Goal: Task Accomplishment & Management: Manage account settings

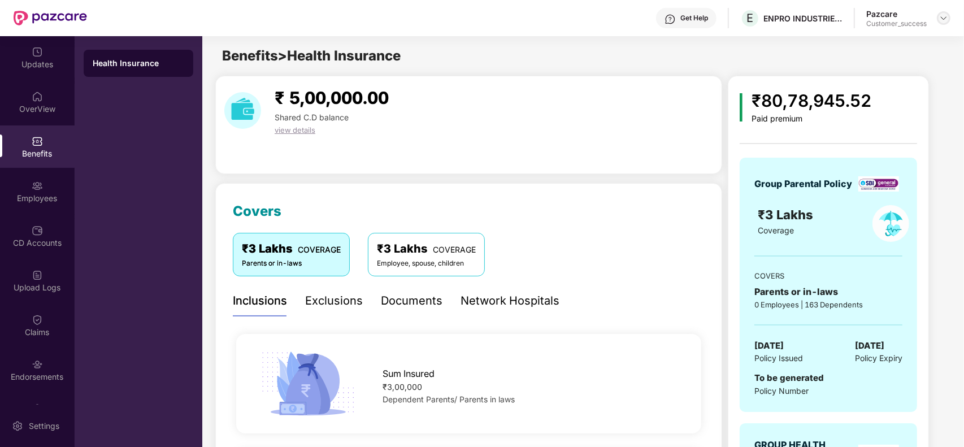
click at [941, 18] on img at bounding box center [943, 18] width 9 height 9
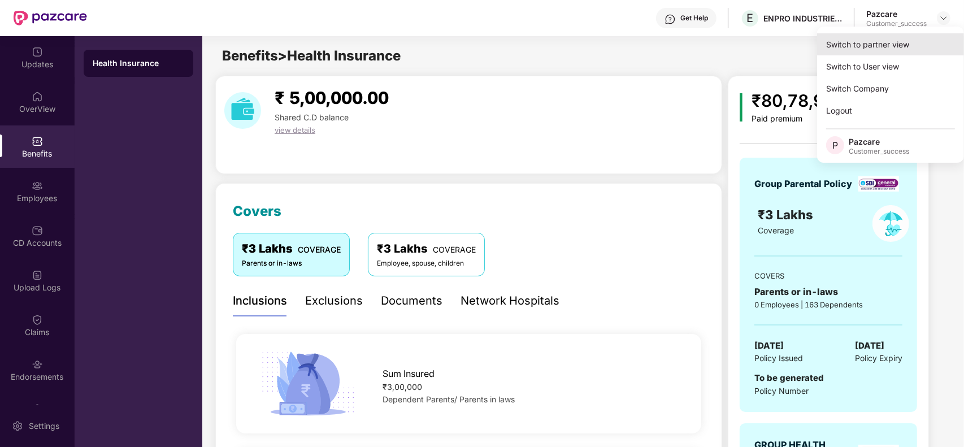
click at [888, 38] on div "Switch to partner view" at bounding box center [890, 44] width 147 height 22
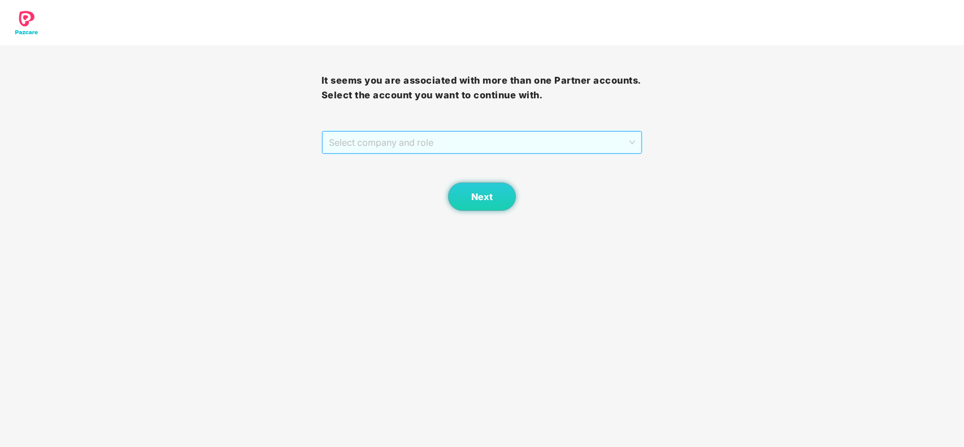
click at [440, 150] on span "Select company and role" at bounding box center [482, 142] width 307 height 21
click at [423, 193] on div "Next" at bounding box center [483, 182] width 322 height 57
click at [434, 150] on span "Select company and role" at bounding box center [482, 142] width 307 height 21
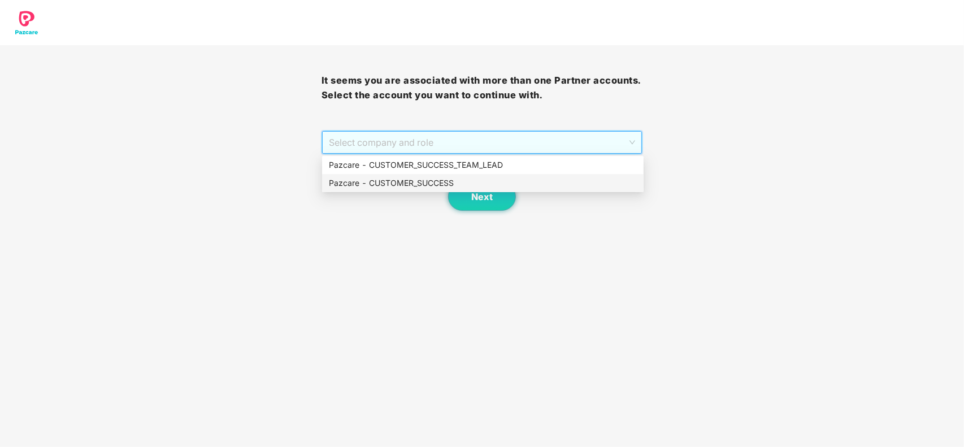
click at [418, 181] on div "Pazcare - CUSTOMER_SUCCESS" at bounding box center [483, 183] width 308 height 12
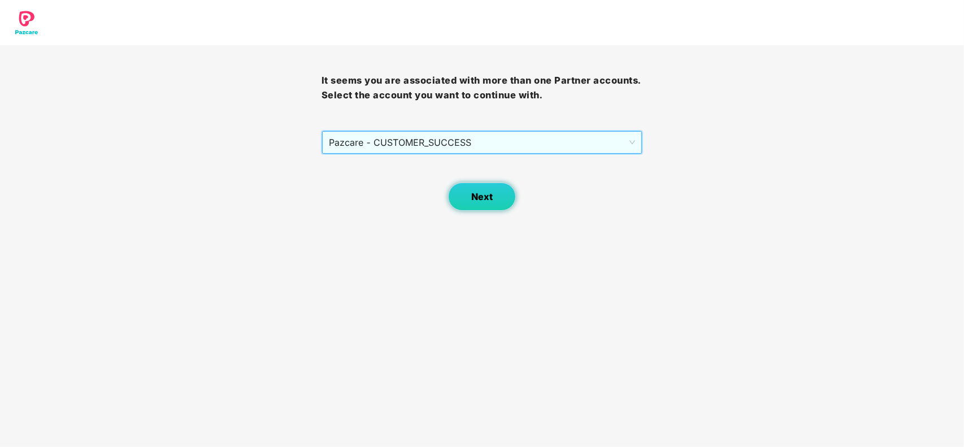
click at [472, 195] on span "Next" at bounding box center [481, 197] width 21 height 11
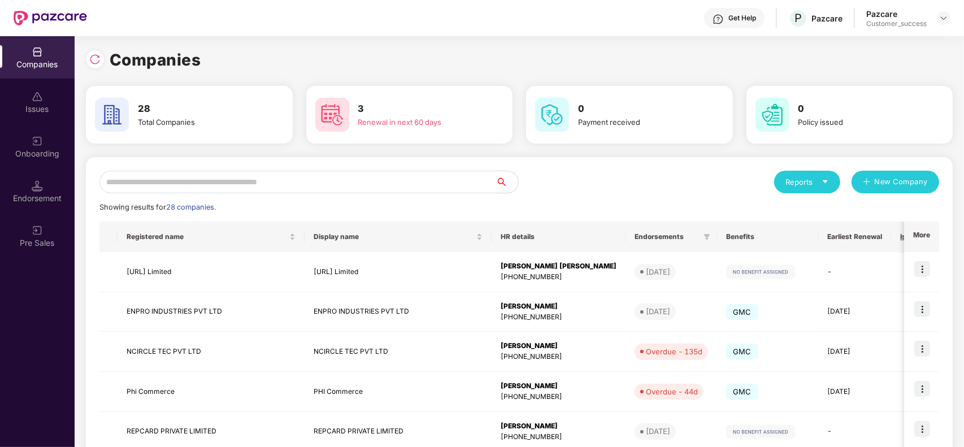
click at [289, 176] on input "text" at bounding box center [297, 182] width 396 height 23
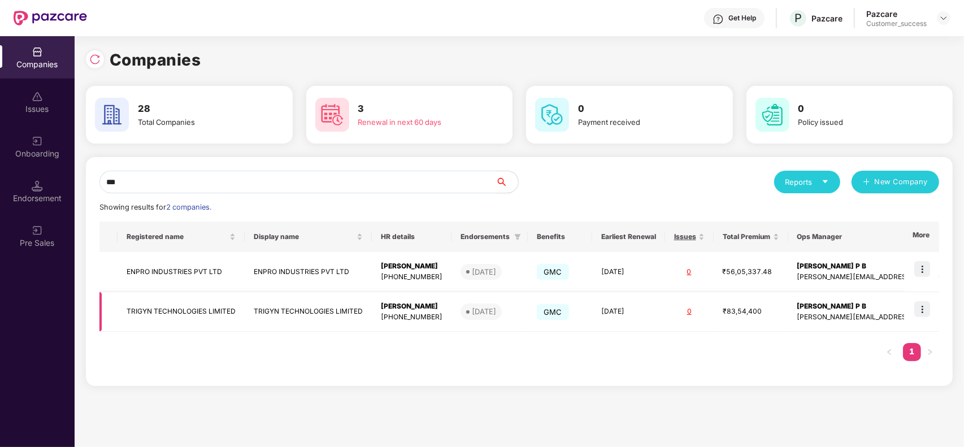
type input "***"
click at [925, 311] on img at bounding box center [922, 309] width 16 height 16
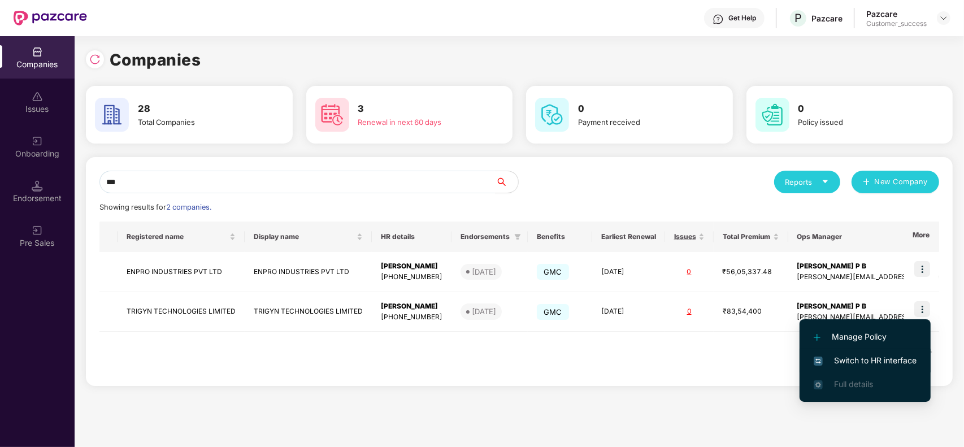
click at [876, 359] on span "Switch to HR interface" at bounding box center [865, 360] width 103 height 12
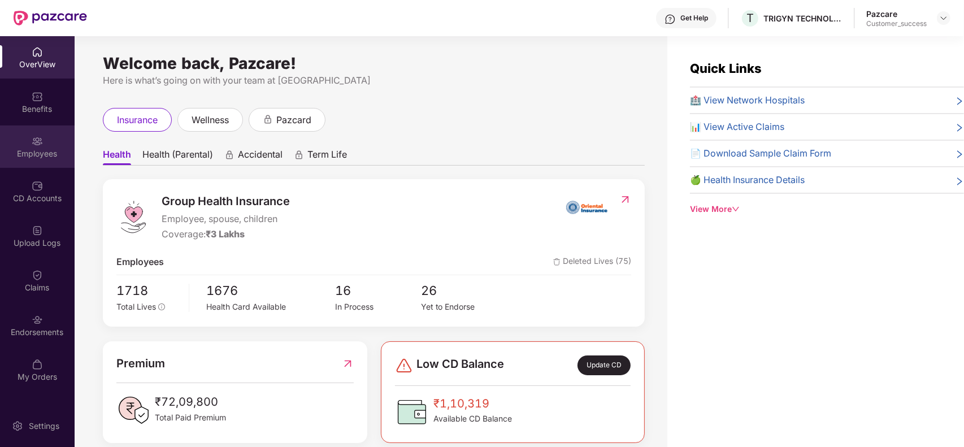
click at [42, 156] on div "Employees" at bounding box center [37, 153] width 75 height 11
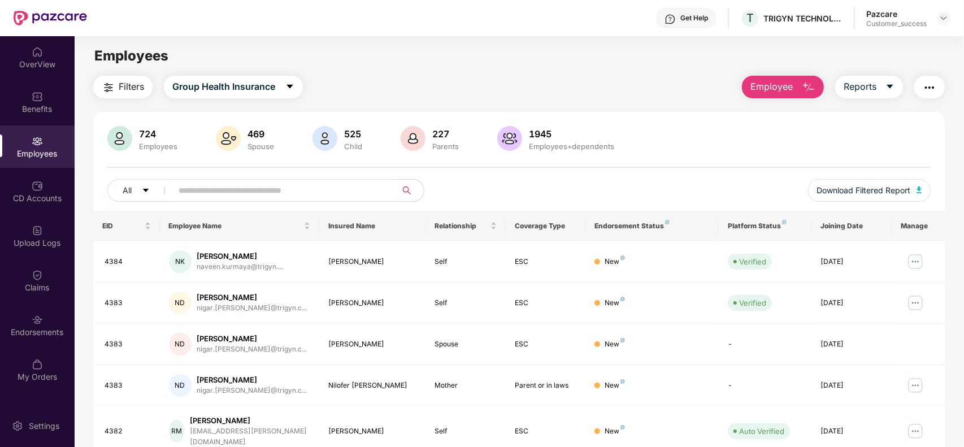
click at [218, 190] on input "text" at bounding box center [280, 190] width 203 height 17
paste input "**********"
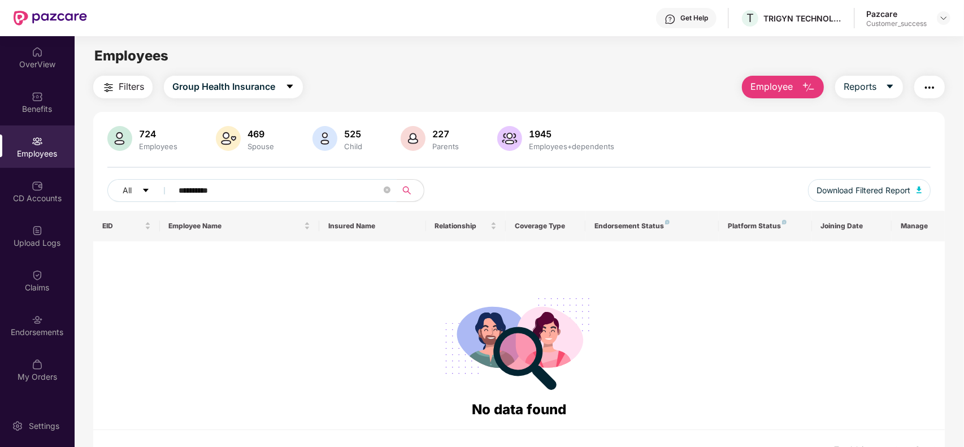
type input "**********"
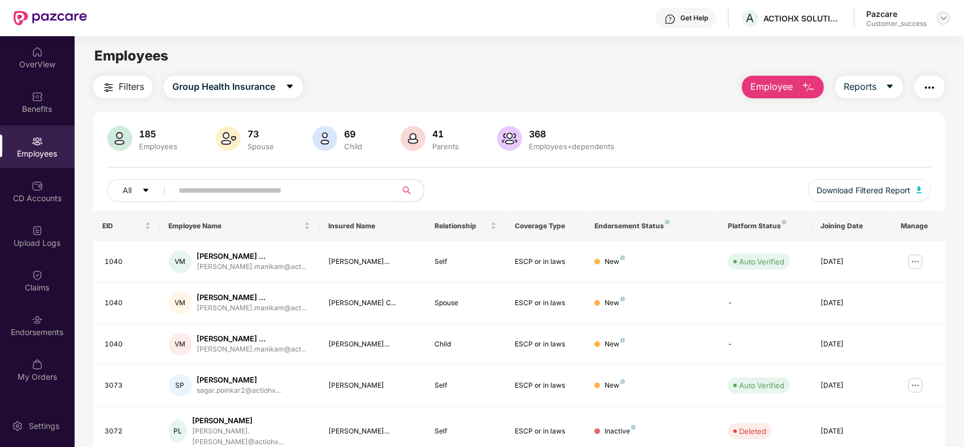
click at [947, 20] on img at bounding box center [943, 18] width 9 height 9
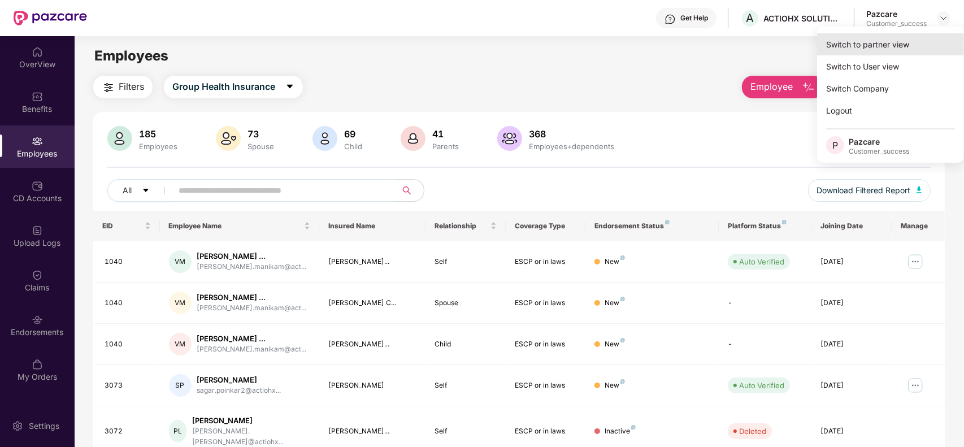
click at [863, 47] on div "Switch to partner view" at bounding box center [890, 44] width 147 height 22
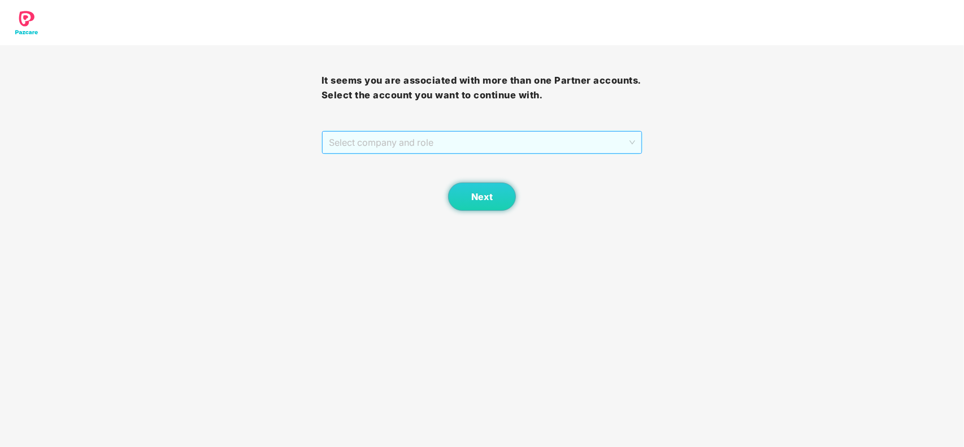
click at [514, 146] on span "Select company and role" at bounding box center [482, 142] width 307 height 21
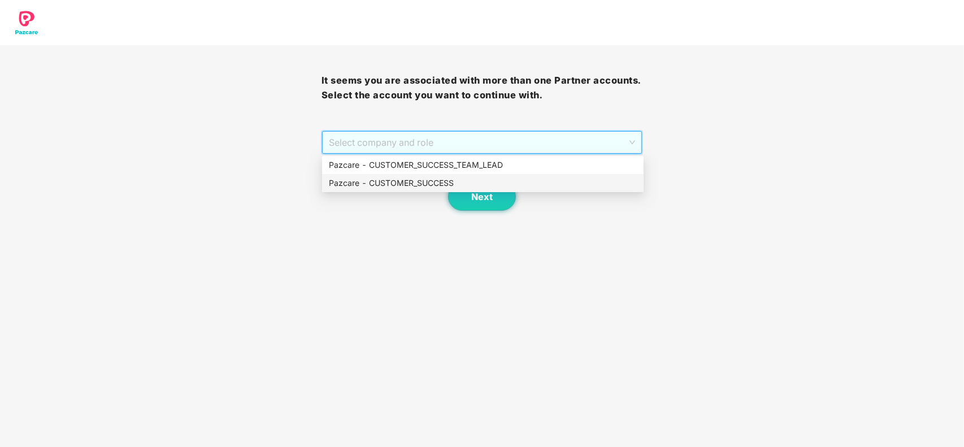
click at [459, 179] on div "Pazcare - CUSTOMER_SUCCESS" at bounding box center [483, 183] width 308 height 12
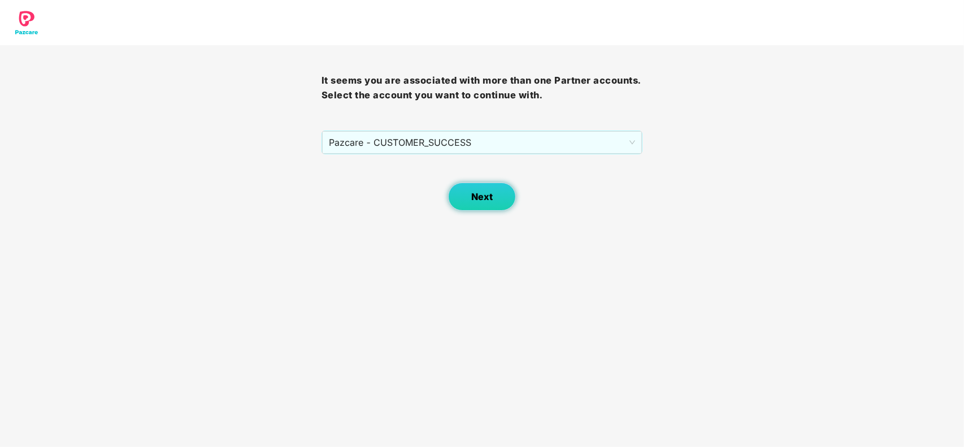
click at [470, 190] on button "Next" at bounding box center [482, 197] width 68 height 28
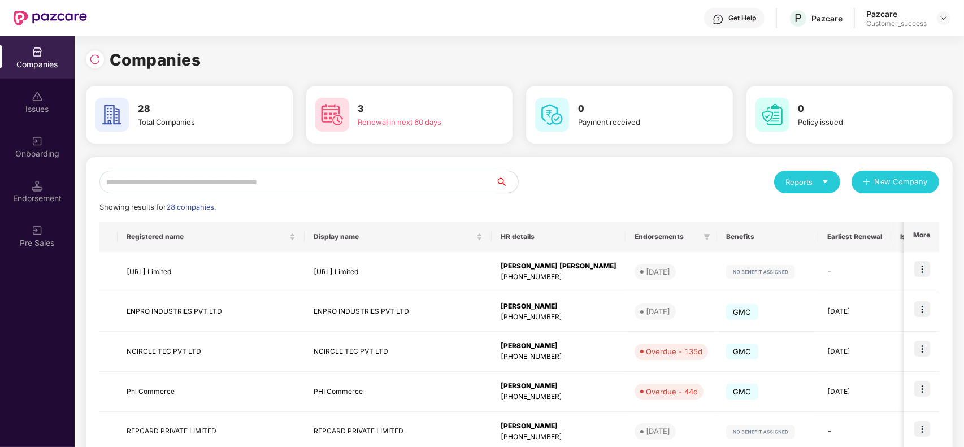
click at [236, 183] on input "text" at bounding box center [297, 182] width 396 height 23
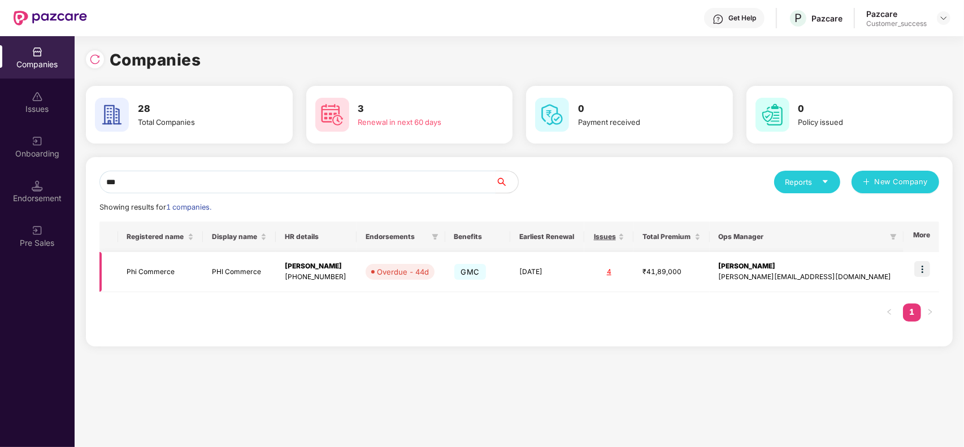
type input "***"
click at [928, 275] on img at bounding box center [922, 269] width 16 height 16
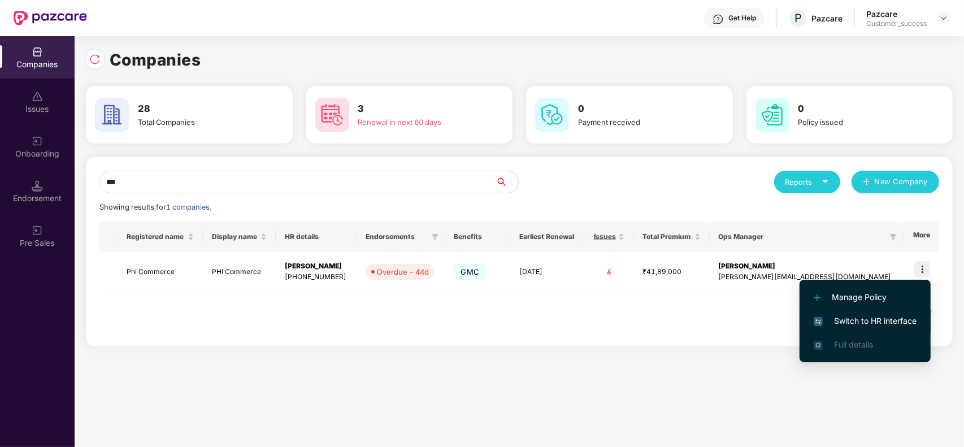
click at [852, 322] on span "Switch to HR interface" at bounding box center [865, 321] width 103 height 12
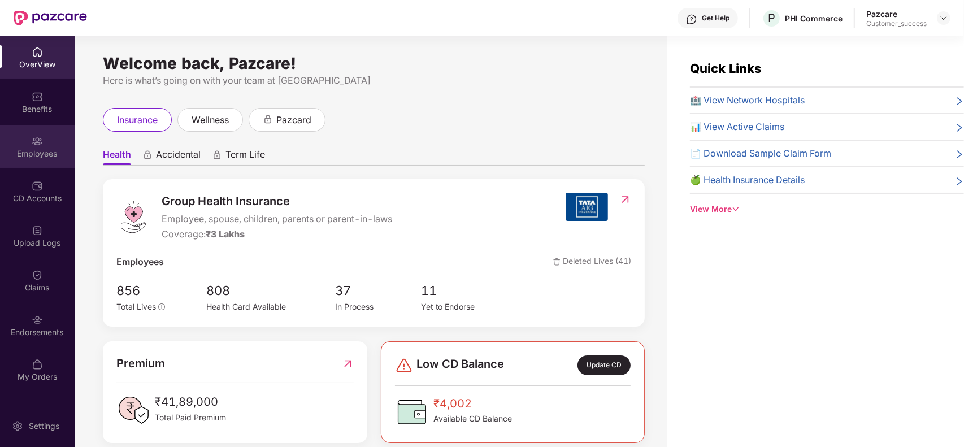
click at [23, 133] on div "Employees" at bounding box center [37, 146] width 75 height 42
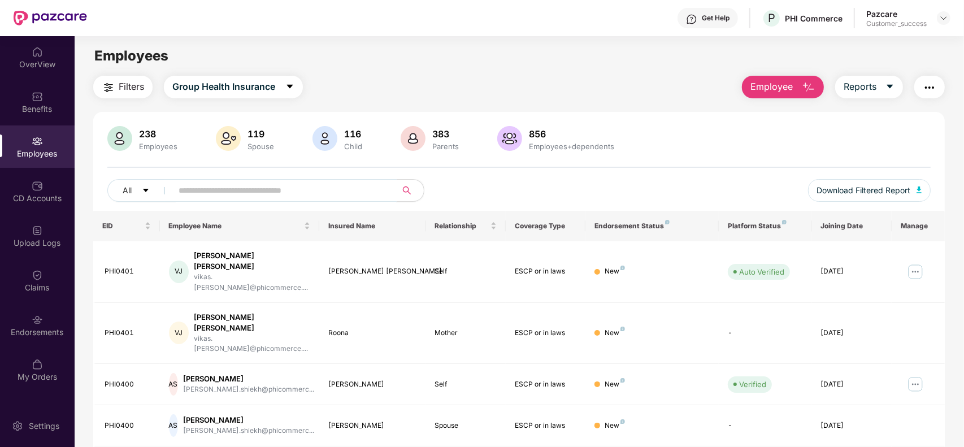
click at [222, 191] on input "text" at bounding box center [280, 190] width 203 height 17
paste input "**********"
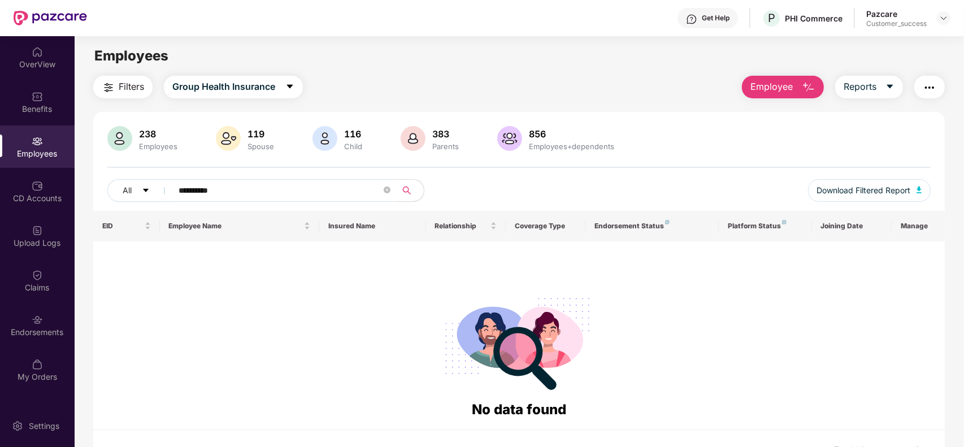
paste input "text"
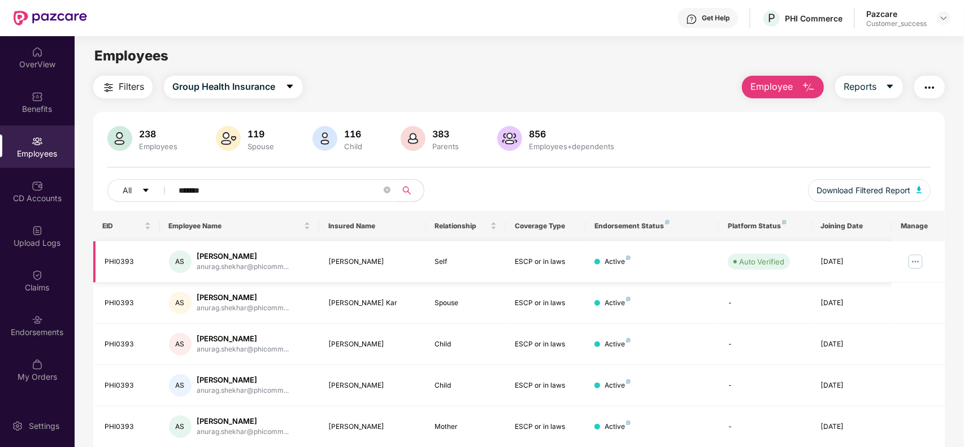
type input "*******"
click at [921, 255] on img at bounding box center [915, 262] width 18 height 18
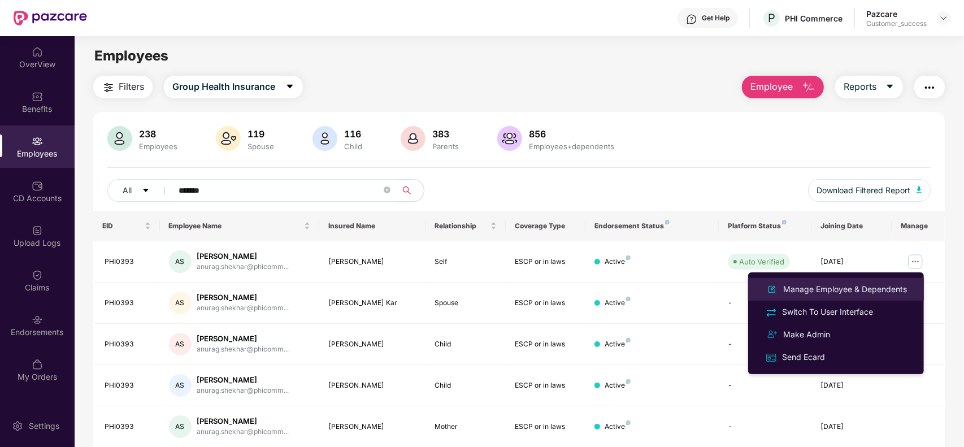
click at [857, 285] on div "Manage Employee & Dependents" at bounding box center [845, 289] width 128 height 12
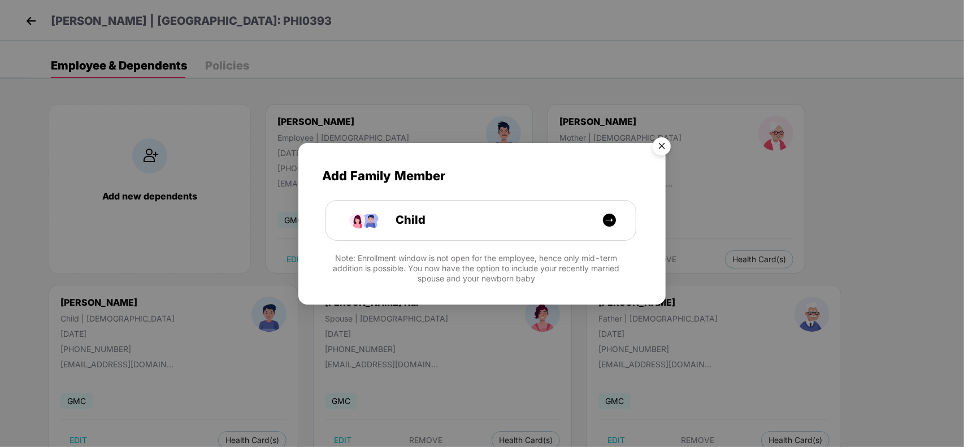
click at [660, 142] on img "Close" at bounding box center [662, 148] width 32 height 32
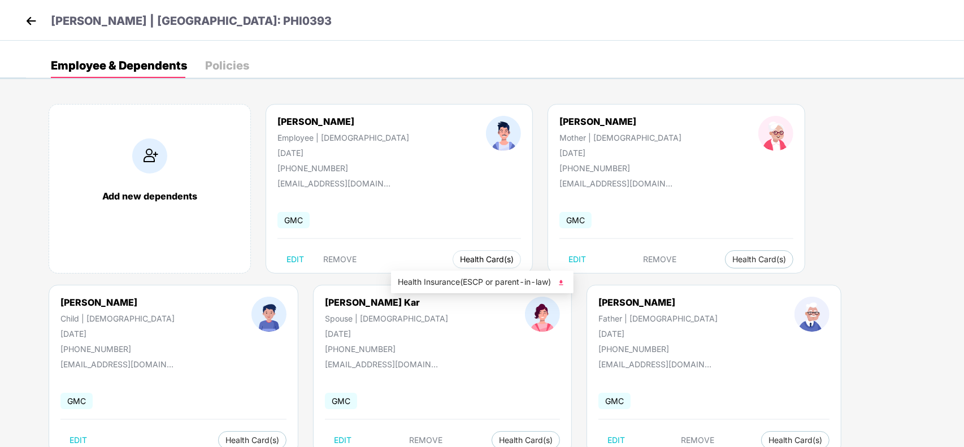
click at [460, 257] on span "Health Card(s)" at bounding box center [487, 260] width 54 height 6
click at [562, 281] on img at bounding box center [561, 282] width 11 height 11
